Goal: Transaction & Acquisition: Purchase product/service

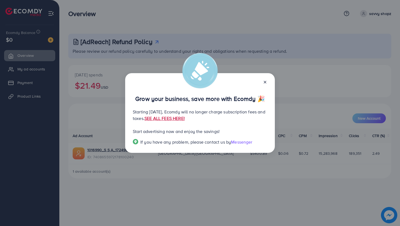
click at [185, 118] on link "SEE ALL FEES HERE!" at bounding box center [165, 118] width 40 height 6
click at [21, 73] on div "Grow your business, save more with Ecomdy 🎉 Starting [DATE], Ecomdy will no lon…" at bounding box center [200, 113] width 400 height 226
click at [27, 71] on div "Grow your business, save more with Ecomdy 🎉 Starting [DATE], Ecomdy will no lon…" at bounding box center [200, 113] width 400 height 226
click at [266, 81] on icon at bounding box center [265, 82] width 4 height 4
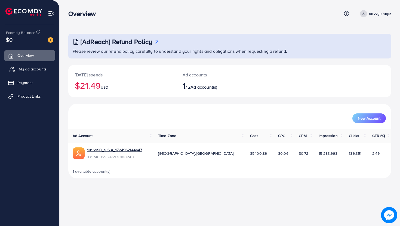
click at [18, 71] on link "My ad accounts" at bounding box center [29, 69] width 51 height 11
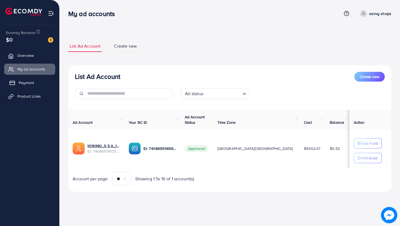
click at [36, 82] on link "Payment" at bounding box center [29, 82] width 51 height 11
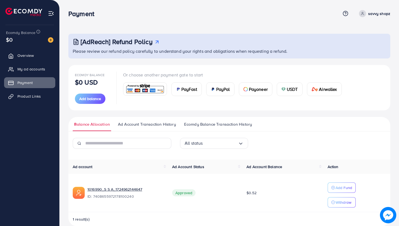
click at [141, 88] on img at bounding box center [145, 89] width 40 height 12
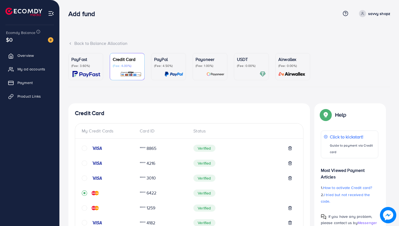
scroll to position [176, 0]
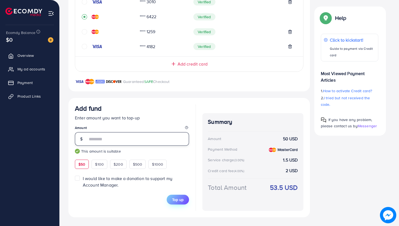
type input "**"
click at [176, 201] on span "Top up" at bounding box center [177, 199] width 11 height 5
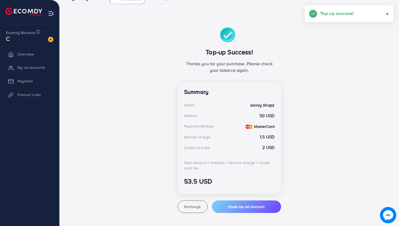
scroll to position [76, 0]
